Goal: Manage account settings

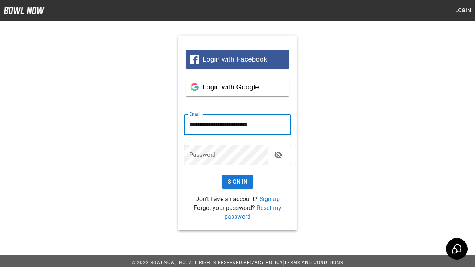
type input "**********"
click at [237, 182] on button "Sign In" at bounding box center [238, 182] width 32 height 14
